Goal: Task Accomplishment & Management: Complete application form

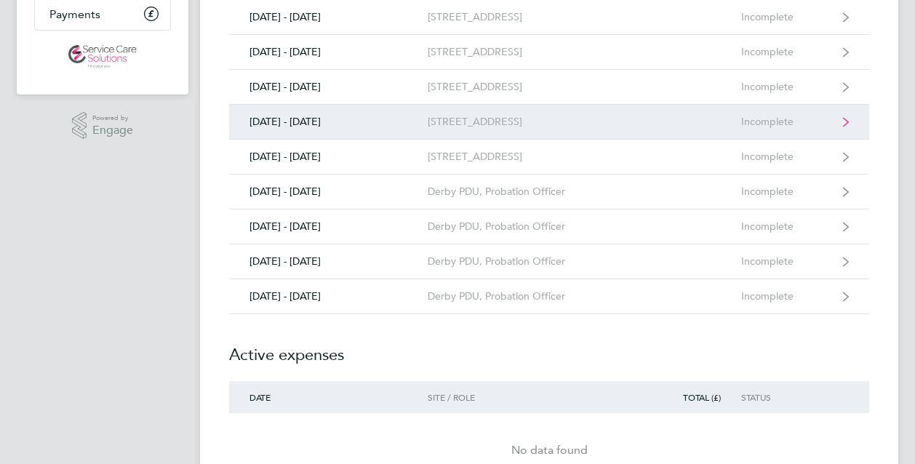
scroll to position [364, 0]
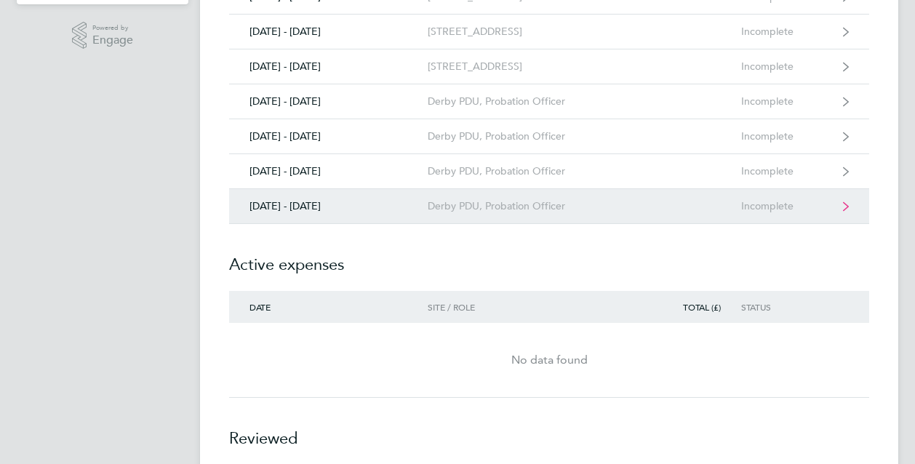
click at [839, 201] on link "[DATE] - [DATE] Derby PDU, Probation Officer Incomplete" at bounding box center [549, 206] width 640 height 35
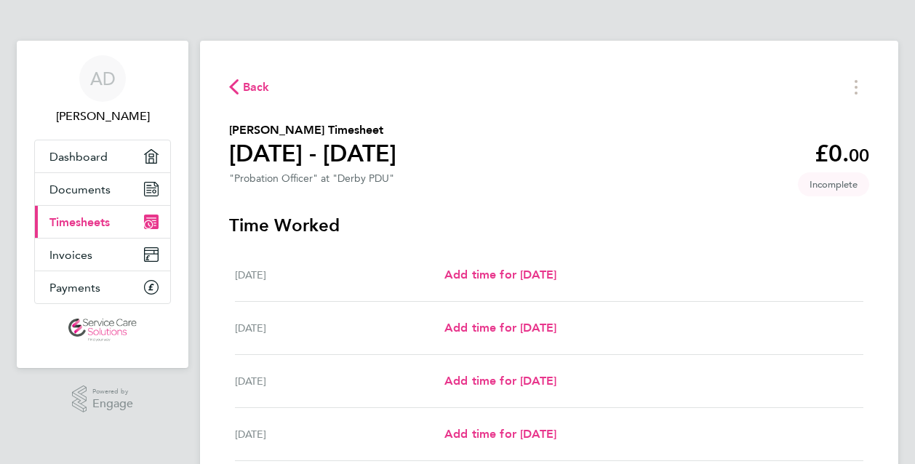
click at [249, 87] on span "Back" at bounding box center [256, 87] width 27 height 17
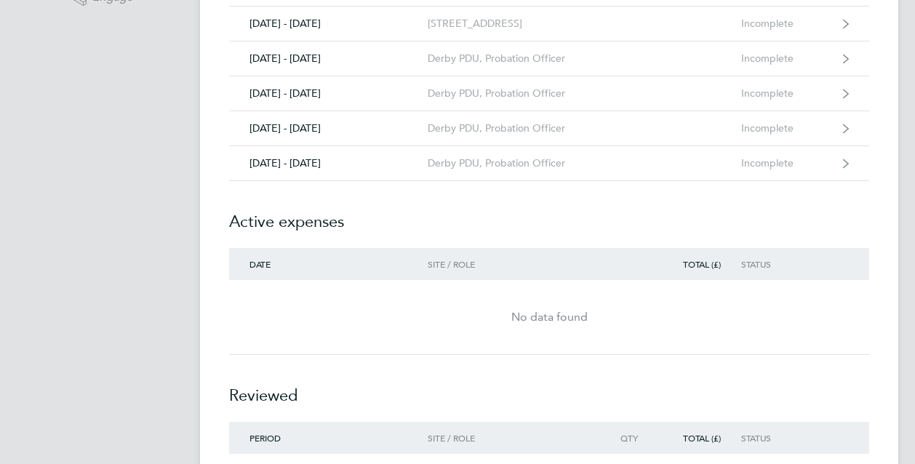
scroll to position [436, 0]
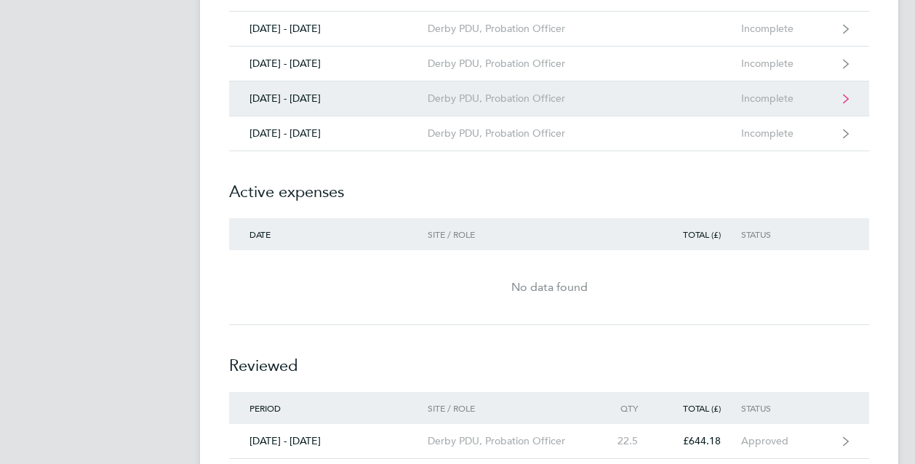
click at [849, 95] on link "[DATE] - [DATE] Derby PDU, Probation Officer Incomplete" at bounding box center [549, 98] width 640 height 35
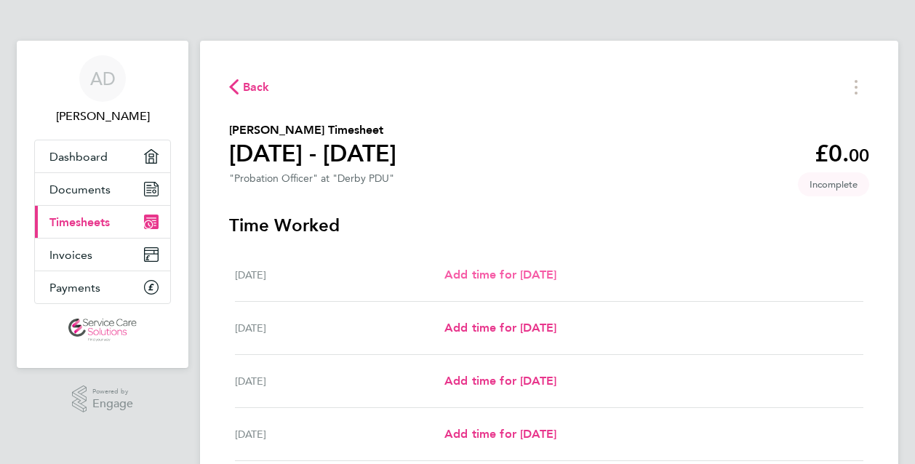
click at [476, 280] on span "Add time for [DATE]" at bounding box center [500, 275] width 112 height 14
select select "30"
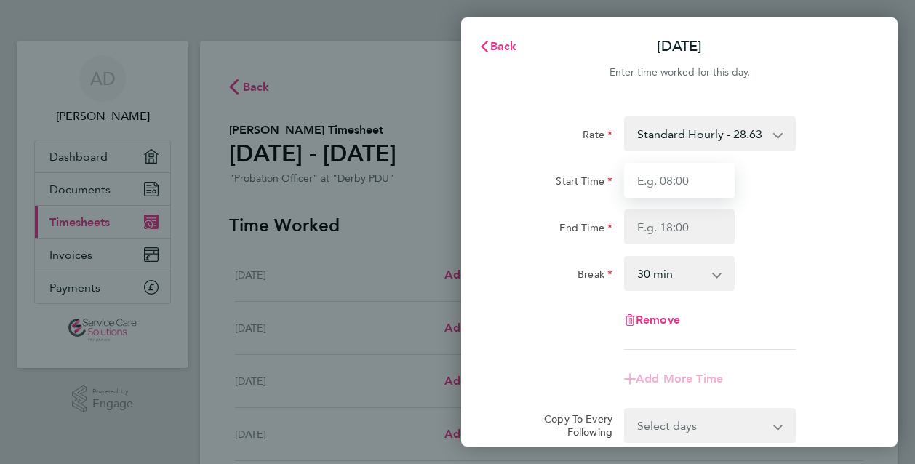
click at [659, 187] on input "Start Time" at bounding box center [679, 180] width 111 height 35
type input "07:30"
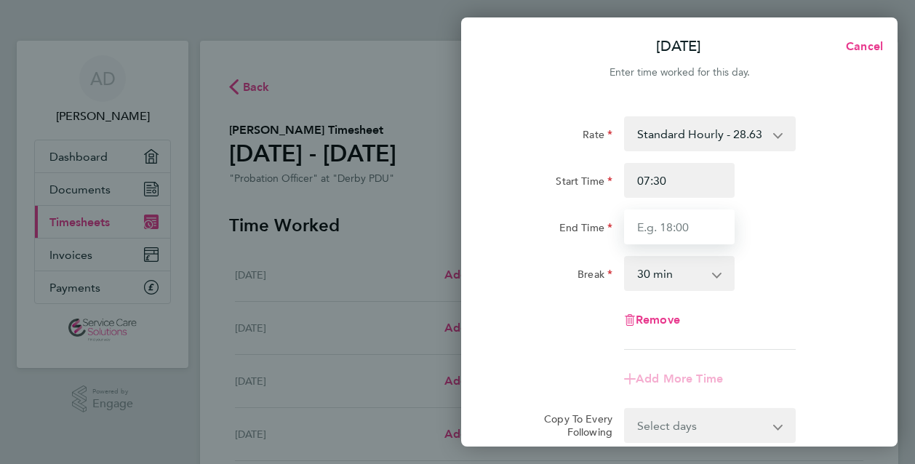
click at [677, 228] on input "End Time" at bounding box center [679, 226] width 111 height 35
type input "13:30"
click at [668, 267] on select "0 min 15 min 30 min 45 min 60 min 75 min 90 min" at bounding box center [670, 273] width 90 height 32
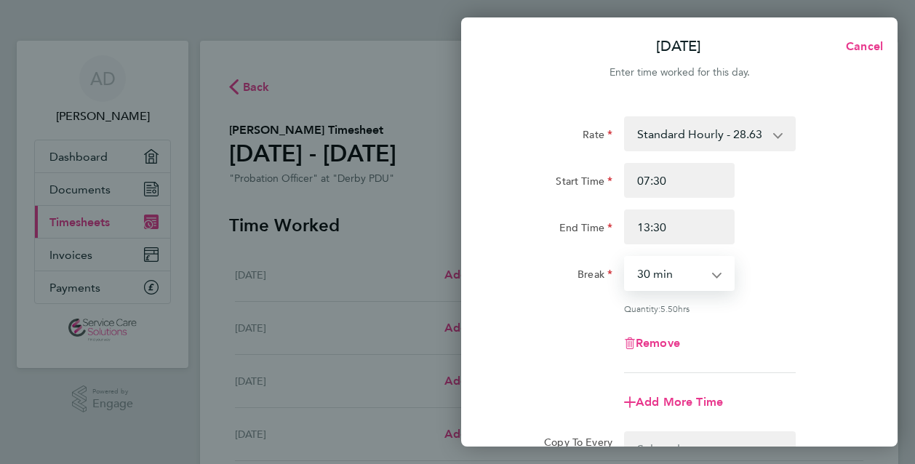
select select "0"
click at [625, 257] on select "0 min 15 min 30 min 45 min 60 min 75 min 90 min" at bounding box center [670, 273] width 90 height 32
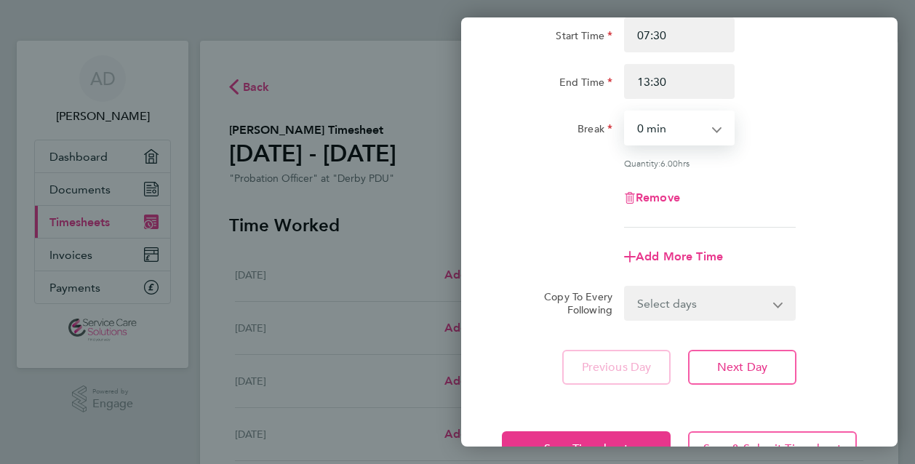
scroll to position [193, 0]
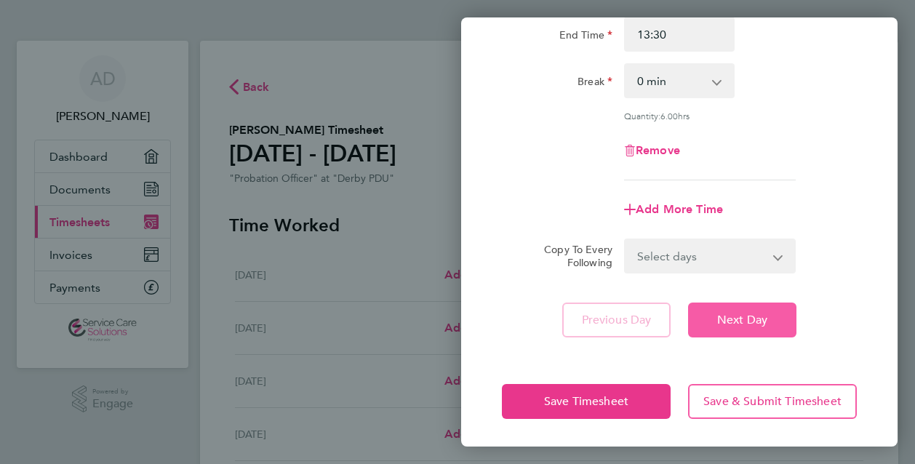
click at [725, 303] on button "Next Day" at bounding box center [742, 319] width 108 height 35
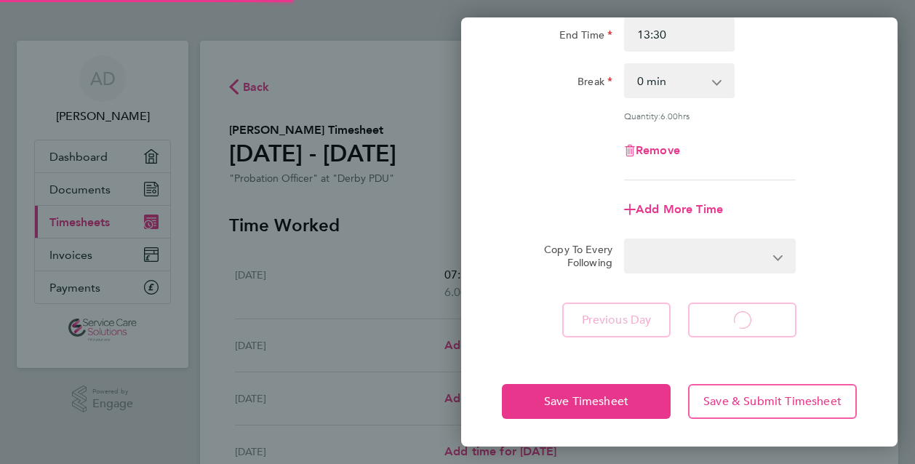
select select "30"
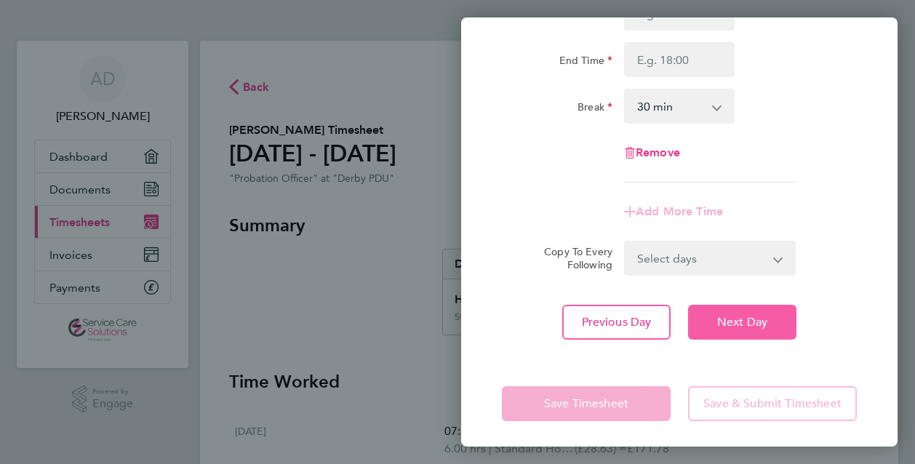
scroll to position [170, 0]
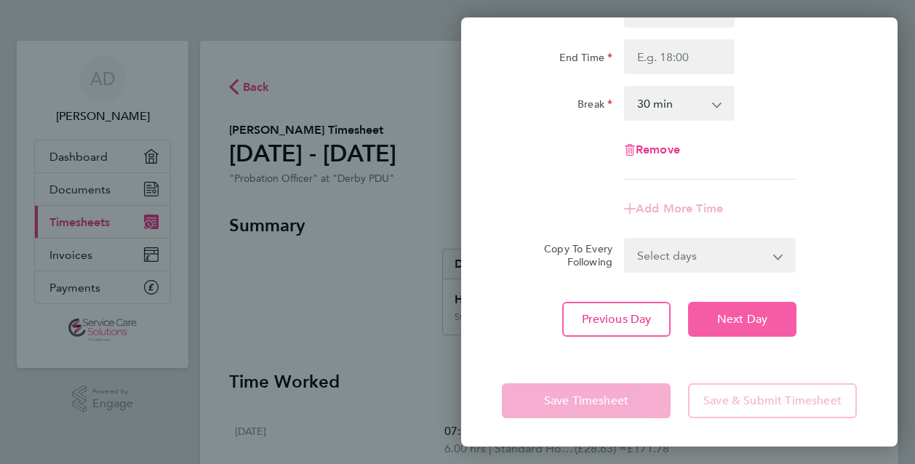
click at [733, 317] on span "Next Day" at bounding box center [742, 319] width 50 height 15
select select "30"
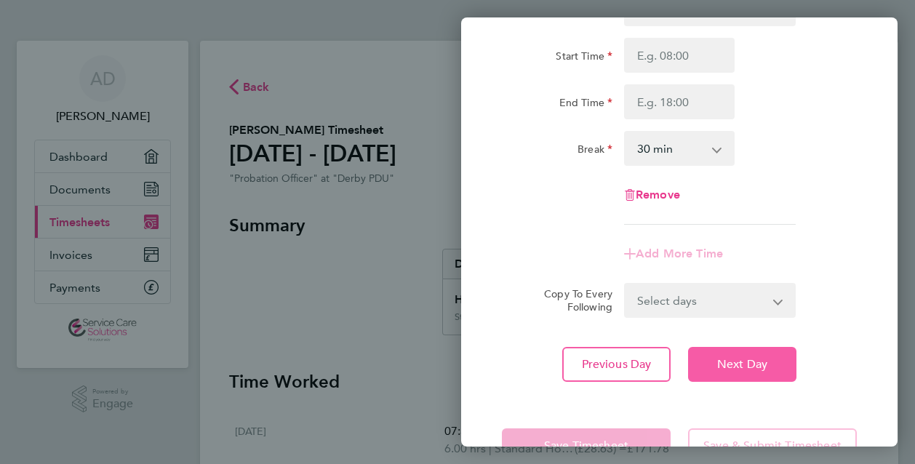
scroll to position [145, 0]
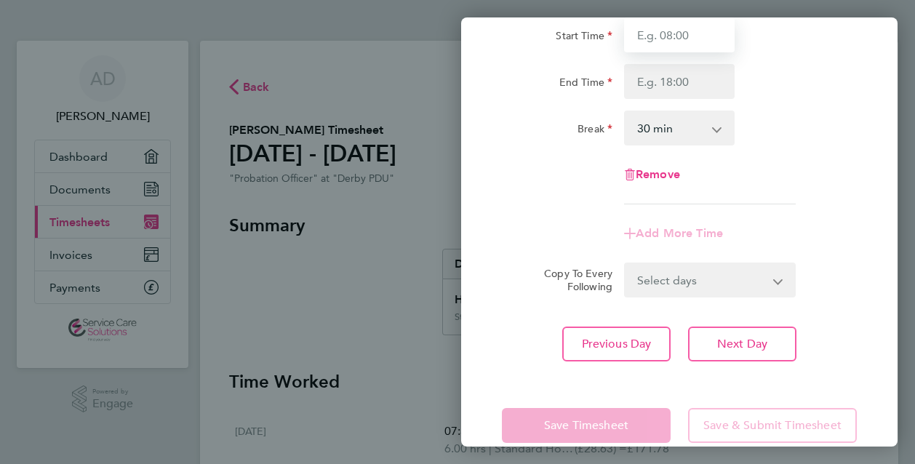
click at [682, 35] on input "Start Time" at bounding box center [679, 34] width 111 height 35
type input "08:00"
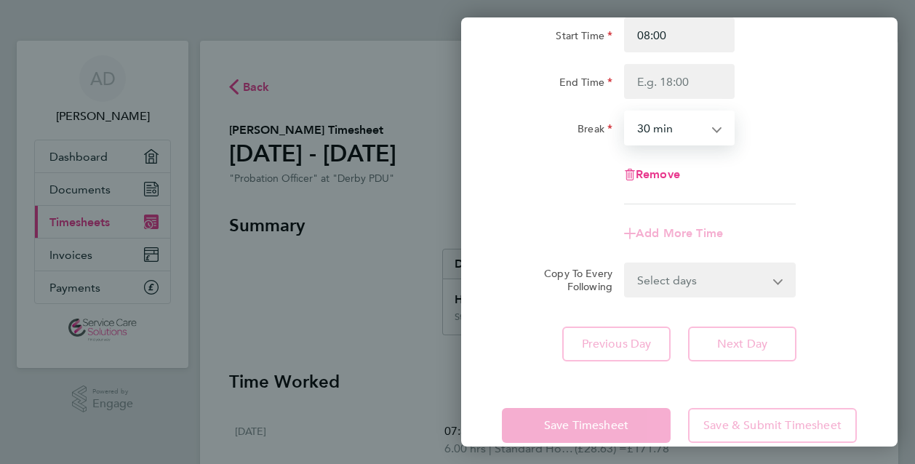
click at [681, 132] on select "0 min 15 min 30 min 45 min 60 min 75 min 90 min" at bounding box center [670, 128] width 90 height 32
click at [681, 87] on input "End Time" at bounding box center [679, 81] width 111 height 35
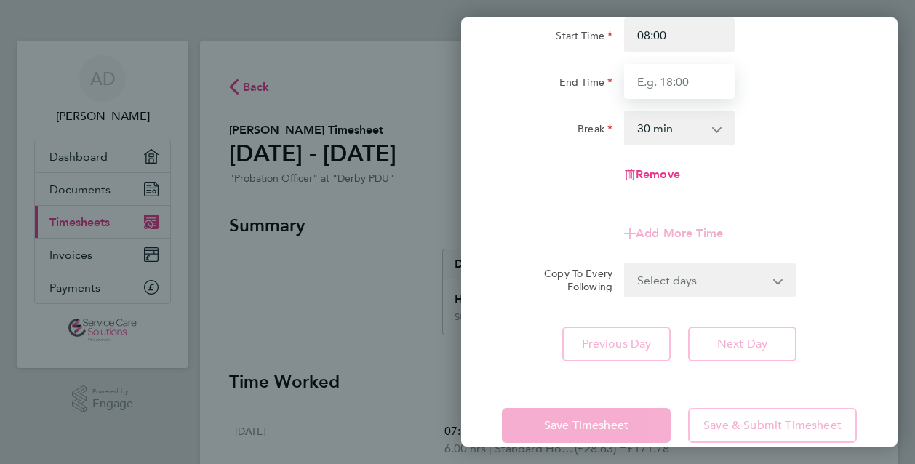
type input "16:45"
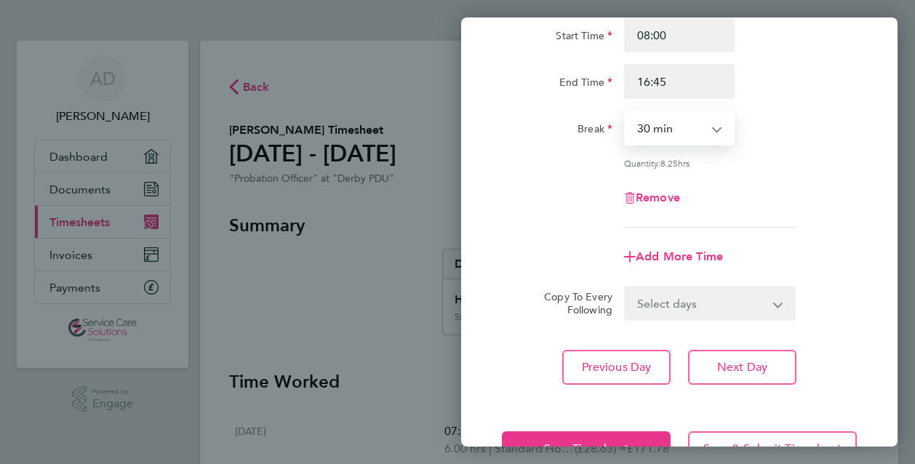
click at [689, 131] on select "0 min 15 min 30 min 45 min 60 min 75 min 90 min" at bounding box center [670, 128] width 90 height 32
click at [625, 112] on select "0 min 15 min 30 min 45 min 60 min 75 min 90 min" at bounding box center [670, 128] width 90 height 32
click at [738, 355] on button "Next Day" at bounding box center [742, 367] width 108 height 35
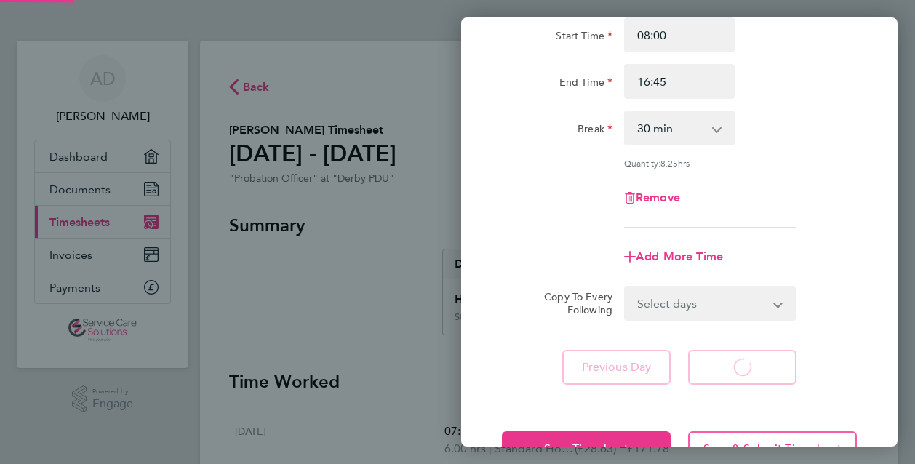
select select "30"
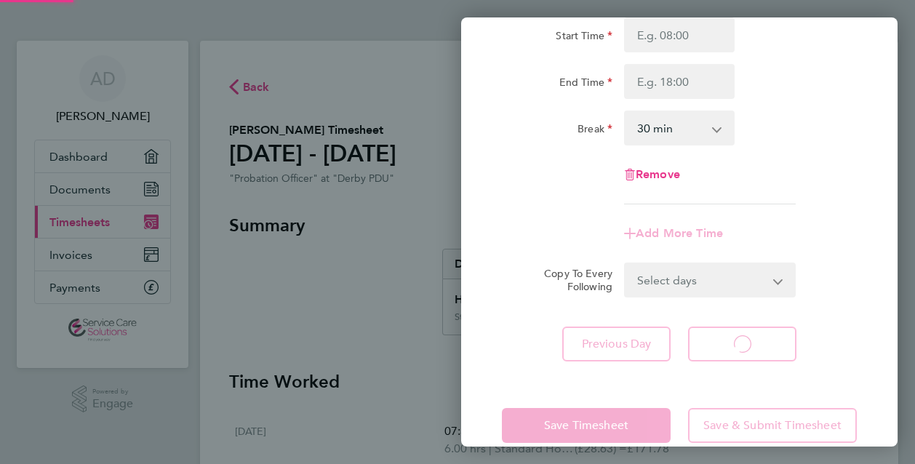
select select "30"
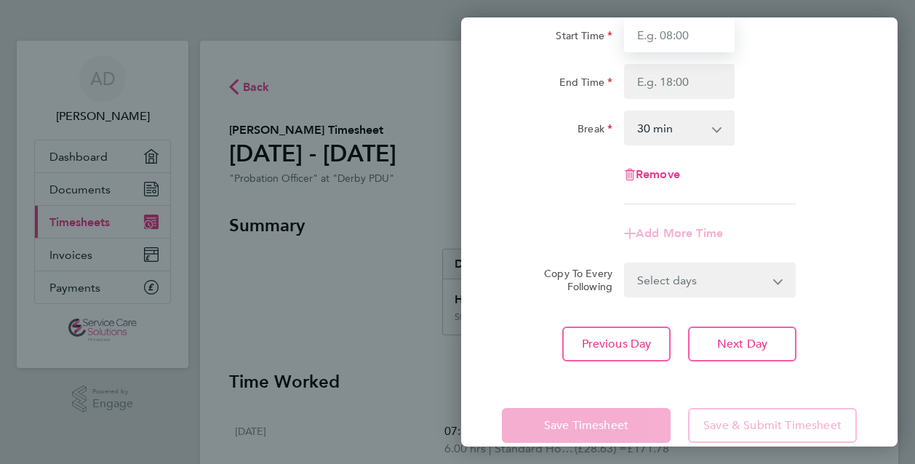
click at [677, 39] on input "Start Time" at bounding box center [679, 34] width 111 height 35
click at [679, 37] on input "Start Time" at bounding box center [679, 34] width 111 height 35
type input "07:45"
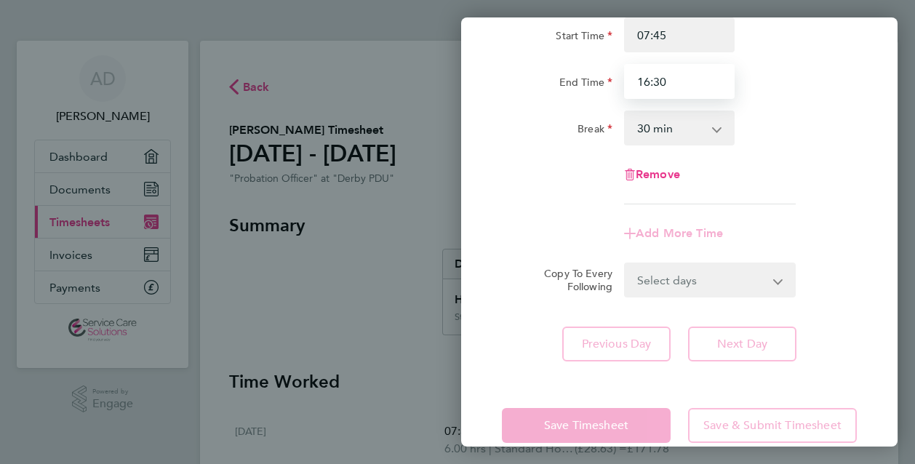
type input "16:30"
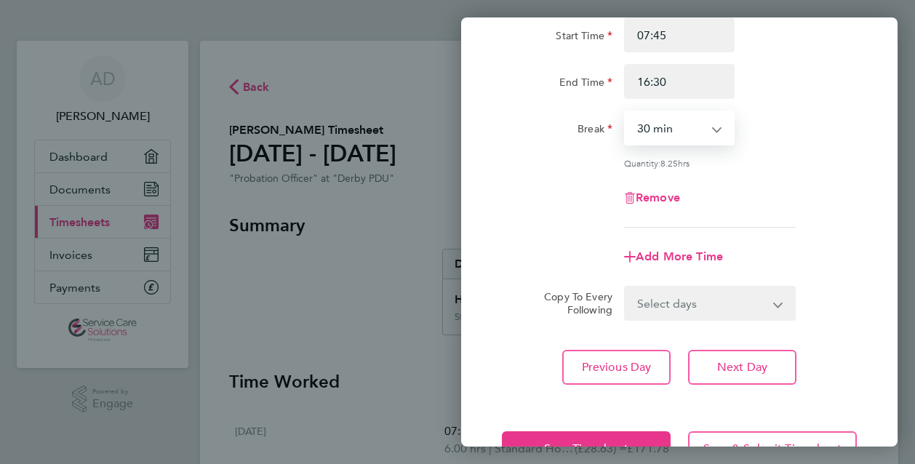
click at [657, 131] on select "0 min 15 min 30 min 45 min 60 min 75 min 90 min" at bounding box center [670, 128] width 90 height 32
click at [625, 112] on select "0 min 15 min 30 min 45 min 60 min 75 min 90 min" at bounding box center [670, 128] width 90 height 32
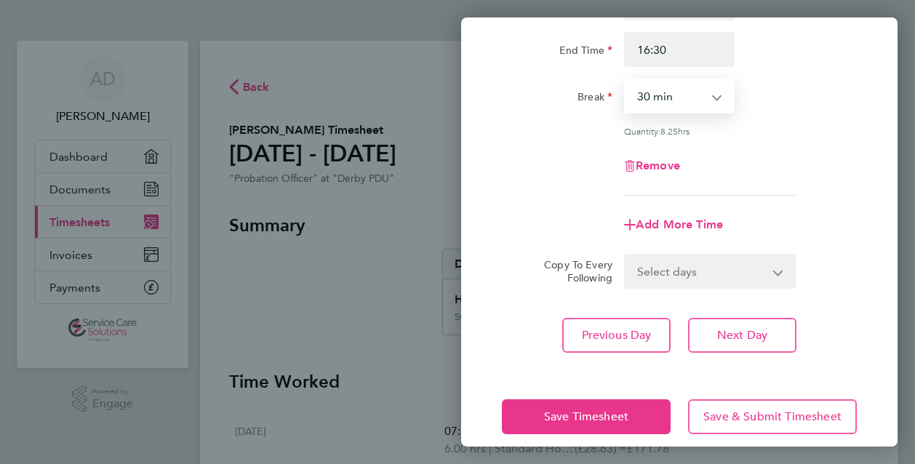
scroll to position [193, 0]
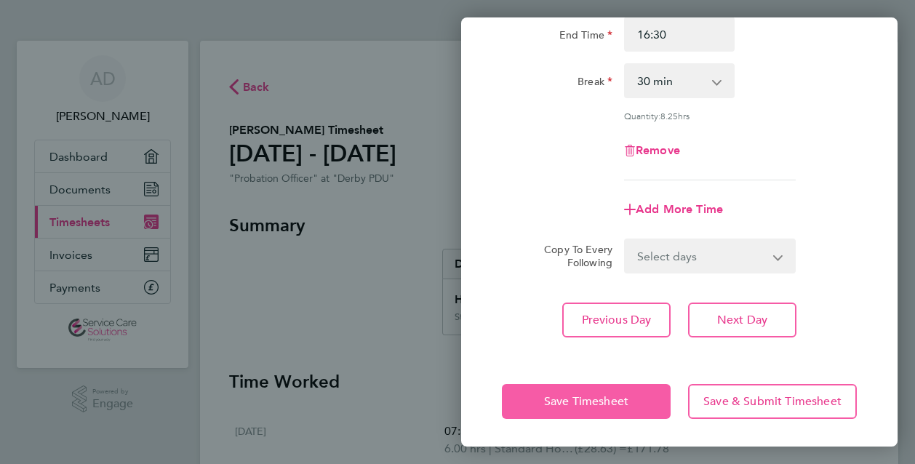
click at [584, 402] on span "Save Timesheet" at bounding box center [586, 401] width 84 height 15
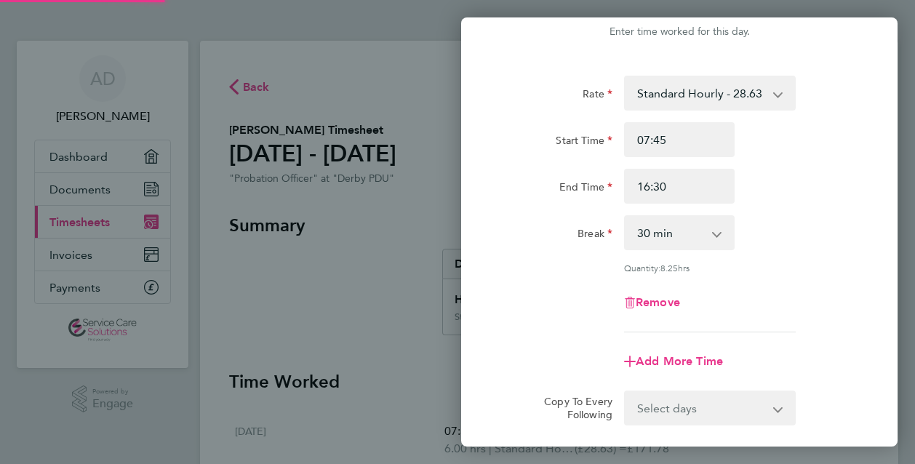
scroll to position [0, 0]
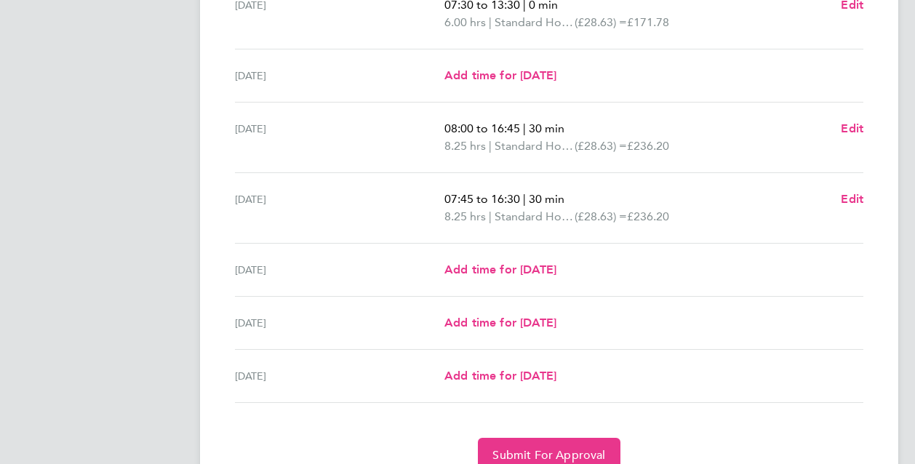
scroll to position [491, 0]
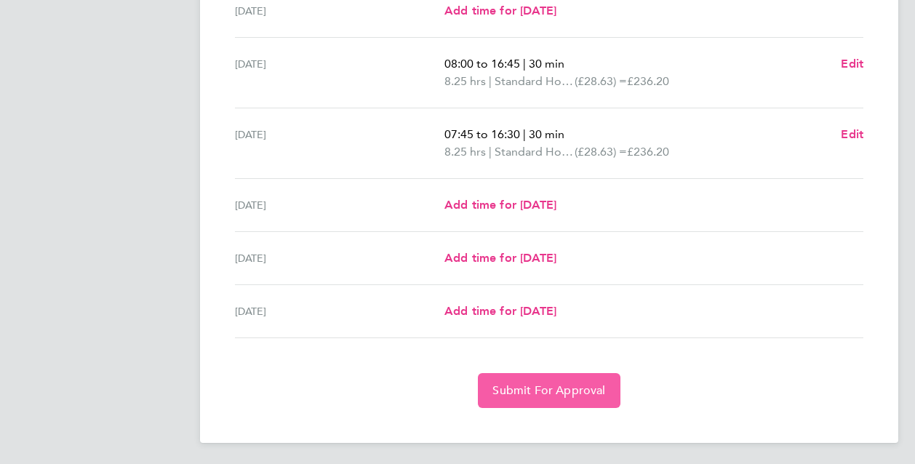
click at [547, 385] on span "Submit For Approval" at bounding box center [548, 390] width 113 height 15
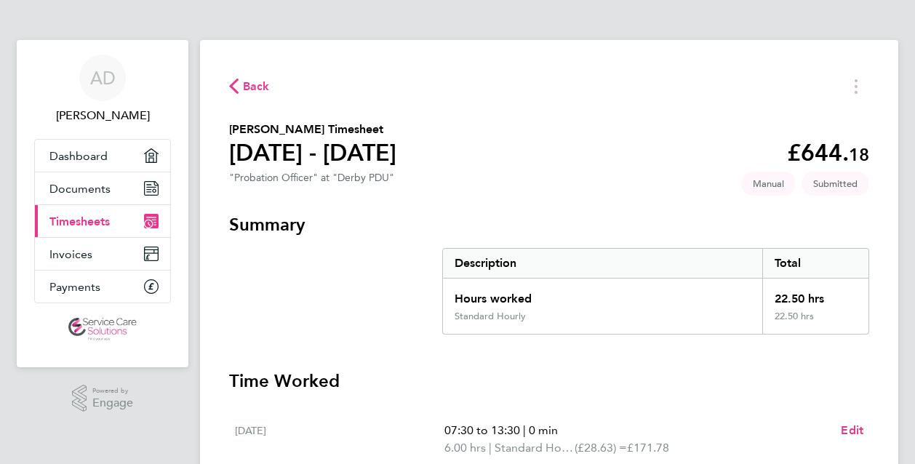
scroll to position [0, 0]
click at [96, 81] on span "AD" at bounding box center [102, 78] width 25 height 19
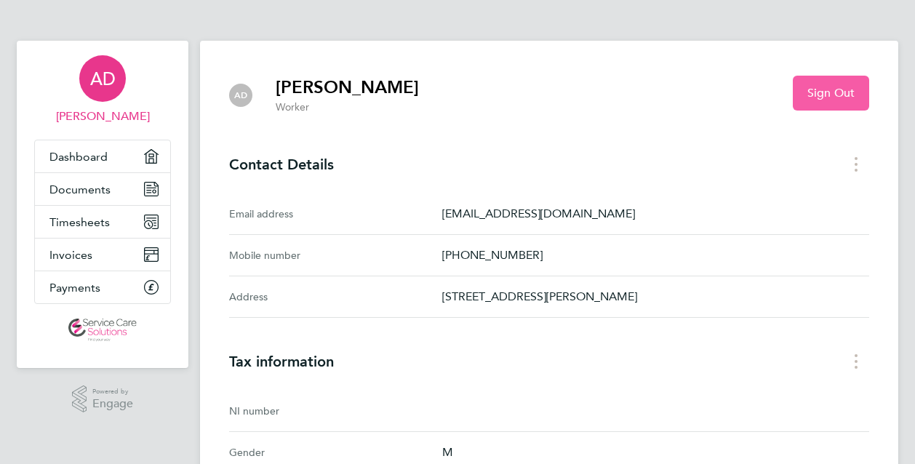
click at [823, 92] on span "Sign Out" at bounding box center [830, 93] width 47 height 15
